Goal: Information Seeking & Learning: Learn about a topic

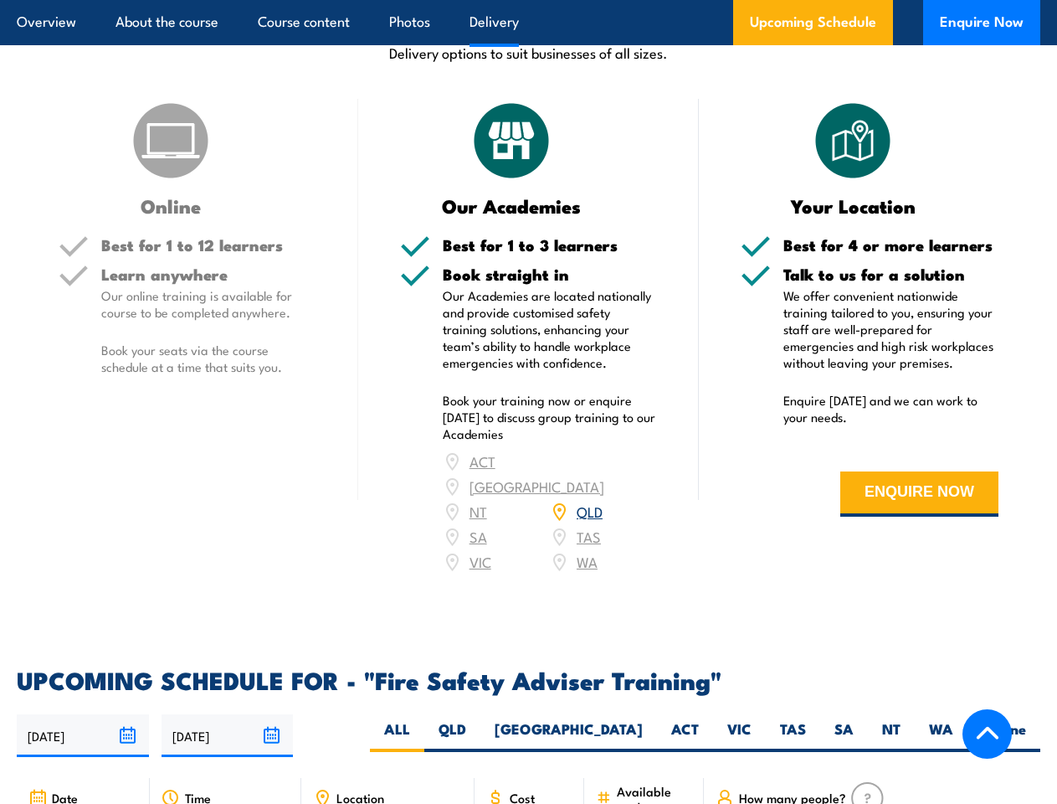
click at [528, 0] on article "Overview About the course Course content Photos Delivery Upcoming Schedule Enqu…" at bounding box center [529, 22] width 1024 height 45
click at [83, 714] on input "[DATE]" at bounding box center [83, 735] width 132 height 43
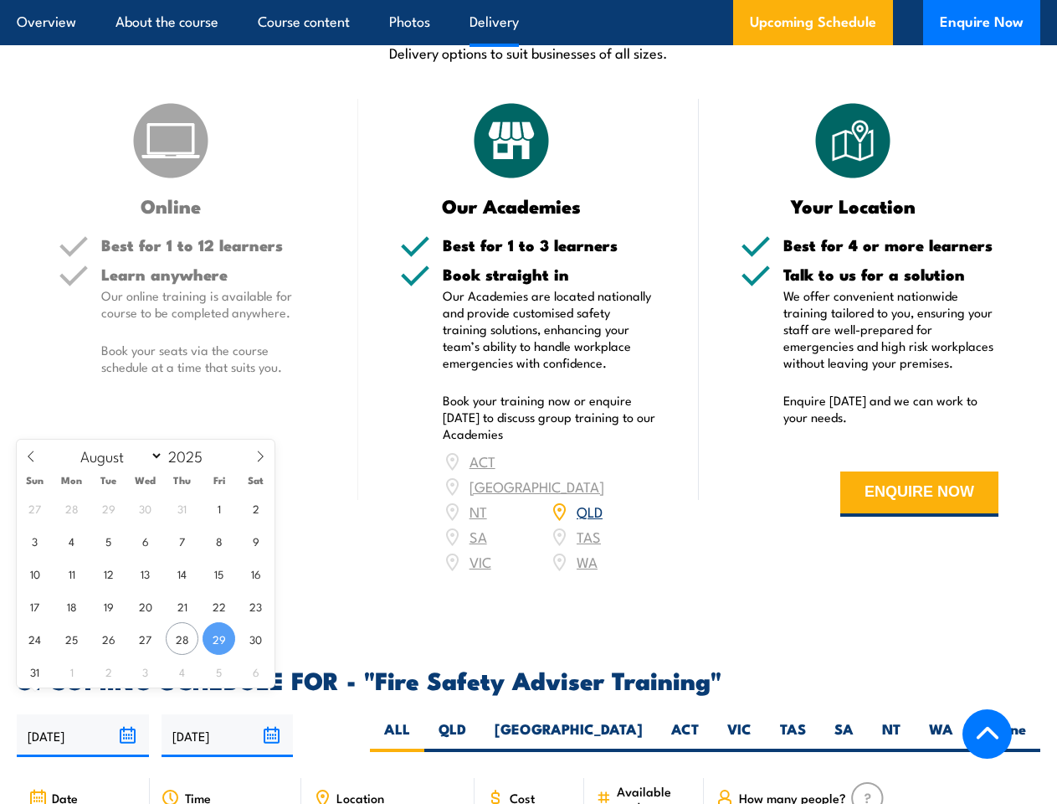
click at [228, 714] on input "[DATE]" at bounding box center [228, 735] width 132 height 43
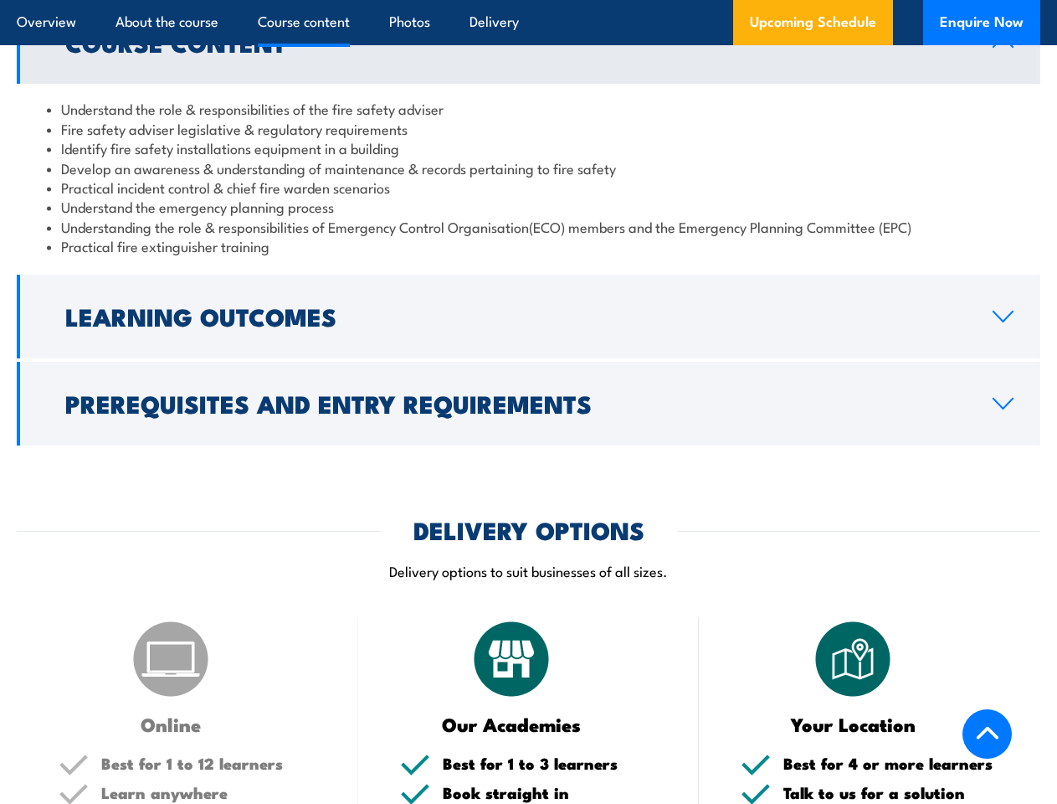
click at [528, 0] on article "Overview About the course Course content Photos Delivery Upcoming Schedule Enqu…" at bounding box center [529, 22] width 1024 height 45
click at [528, 316] on h2 "Learning Outcomes" at bounding box center [515, 316] width 901 height 22
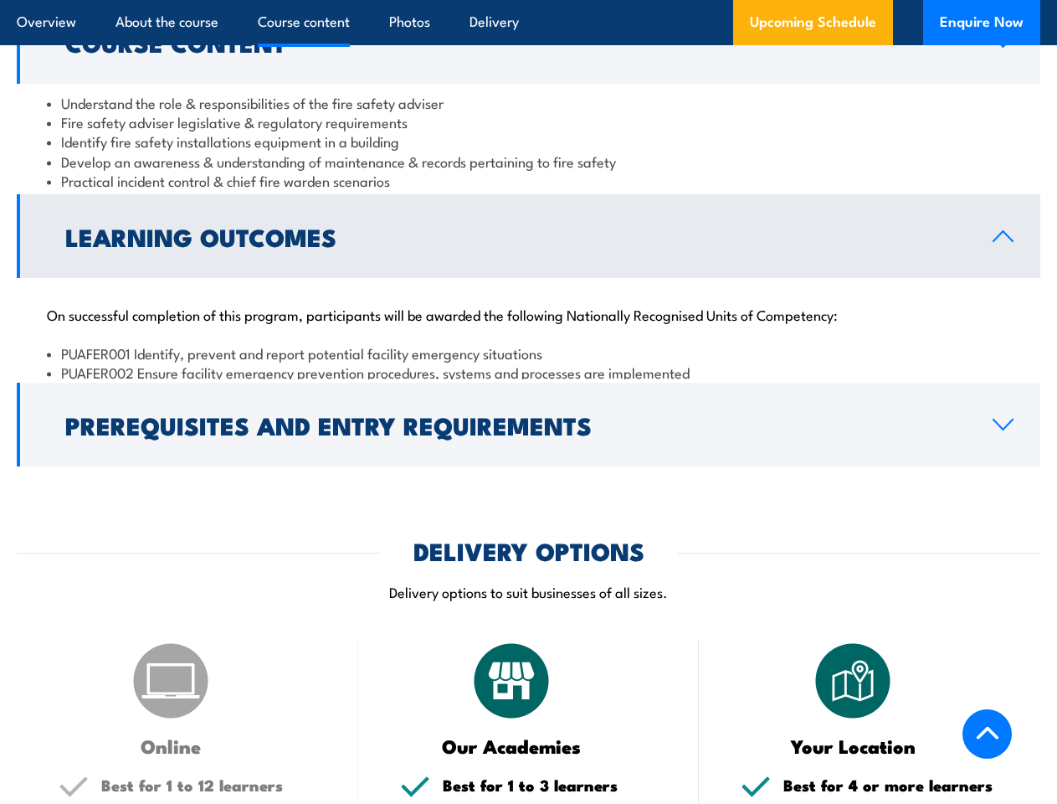
click at [528, 404] on link "Prerequisites and Entry Requirements" at bounding box center [529, 425] width 1024 height 84
